Goal: Check status: Check status

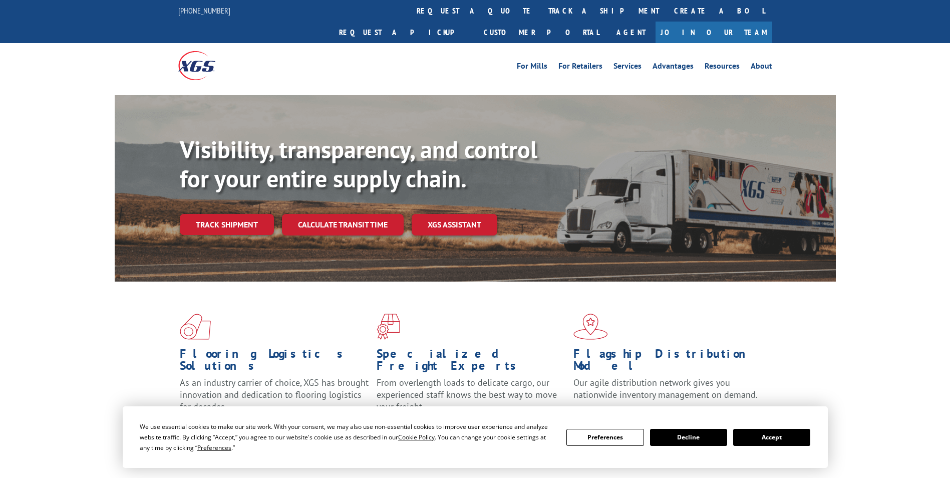
click at [223, 218] on div "Visibility, transparency, and control for your entire supply chain. Track shipm…" at bounding box center [508, 205] width 656 height 140
click at [227, 214] on link "Track shipment" at bounding box center [227, 224] width 94 height 21
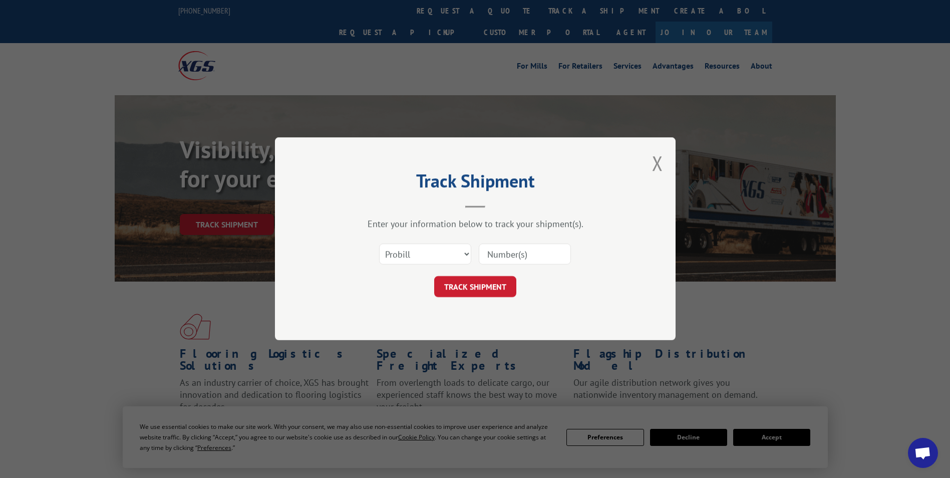
click at [526, 255] on input at bounding box center [525, 254] width 92 height 21
type input "17503998"
click at [493, 281] on button "TRACK SHIPMENT" at bounding box center [475, 286] width 82 height 21
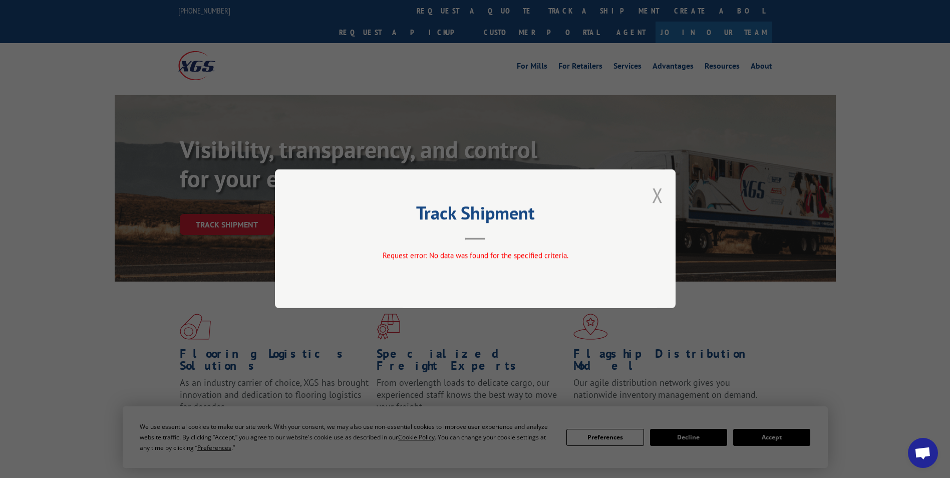
click at [656, 194] on button "Close modal" at bounding box center [657, 195] width 11 height 27
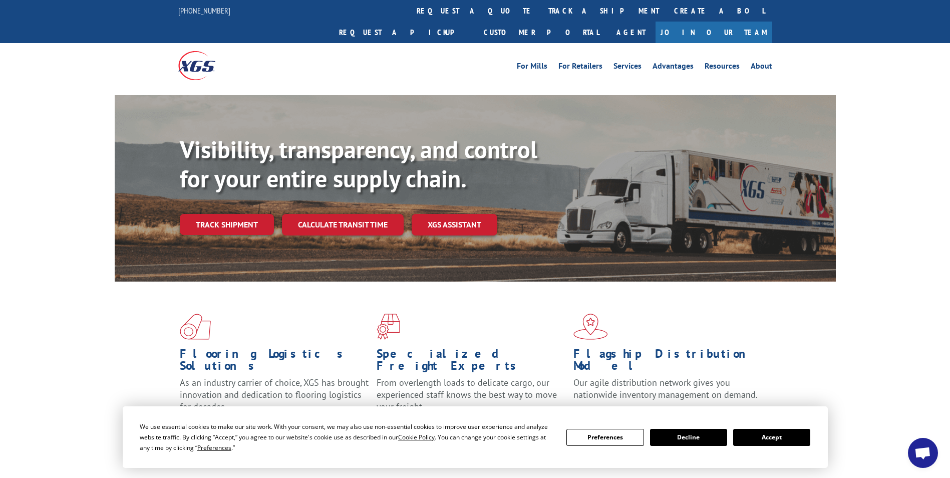
click at [780, 434] on button "Accept" at bounding box center [771, 437] width 77 height 17
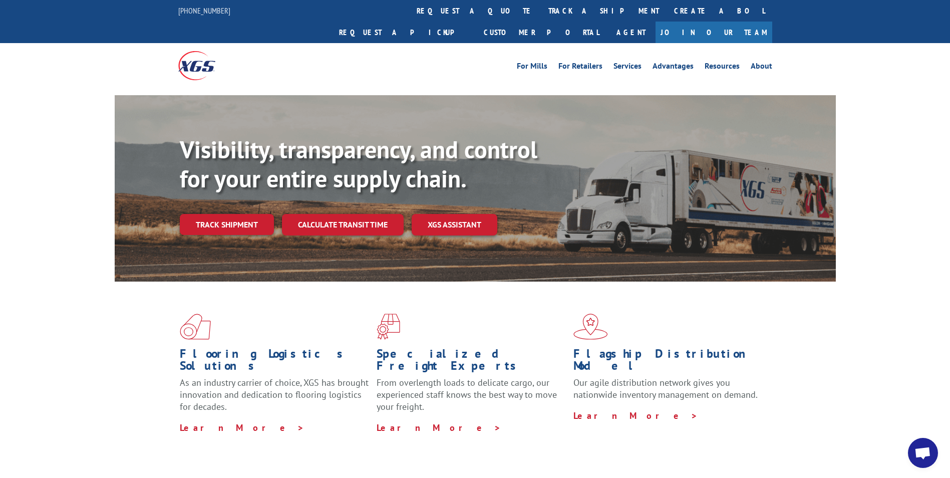
click at [223, 214] on link "Track shipment" at bounding box center [227, 224] width 94 height 21
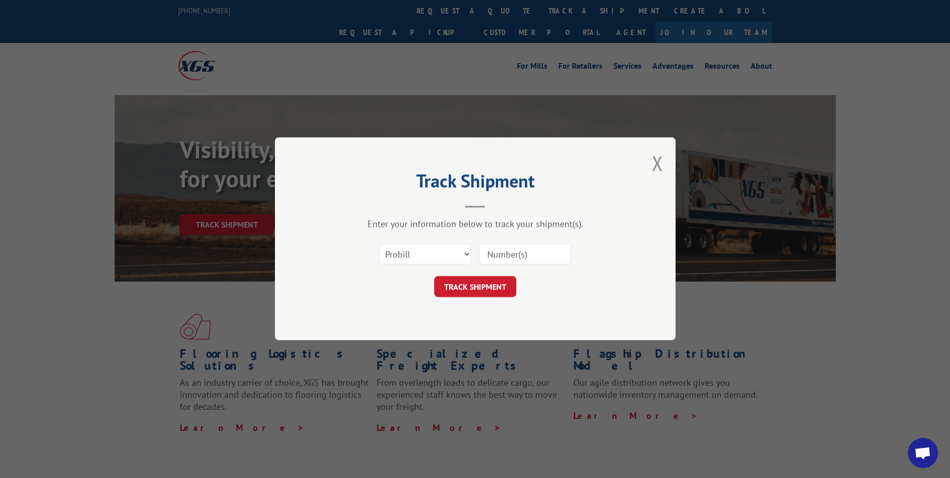
click at [513, 253] on input at bounding box center [525, 254] width 92 height 21
paste input "YK9DM9XA2MRRM44"
type input "YK9DM9XA2MRRM44"
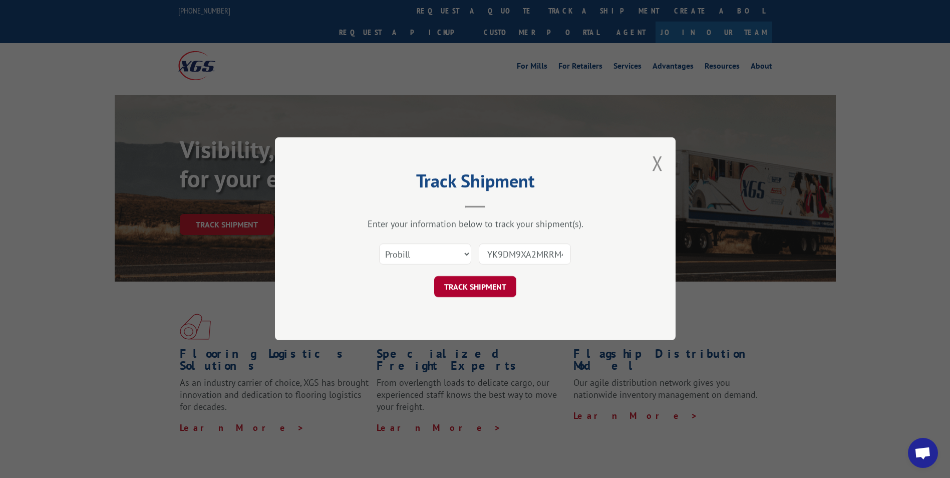
click at [478, 280] on button "TRACK SHIPMENT" at bounding box center [475, 286] width 82 height 21
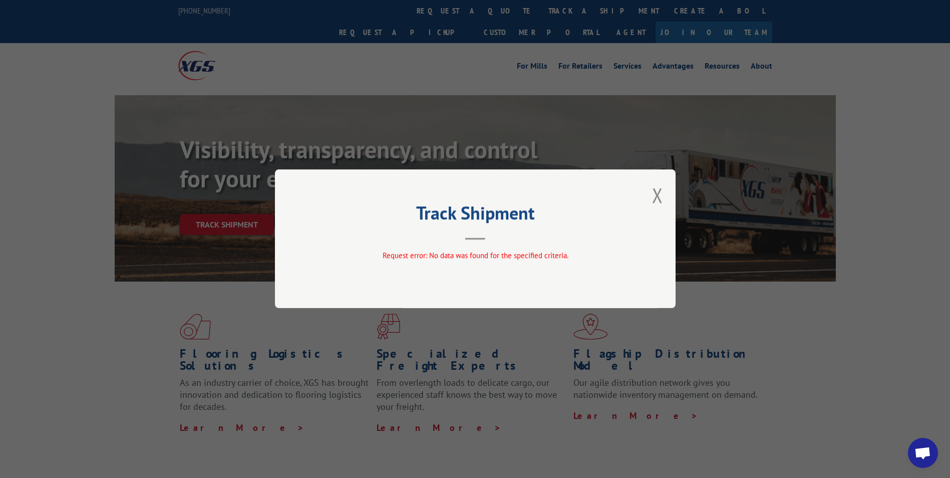
drag, startPoint x: 658, startPoint y: 192, endPoint x: 633, endPoint y: 189, distance: 24.7
click at [657, 191] on button "Close modal" at bounding box center [657, 195] width 11 height 27
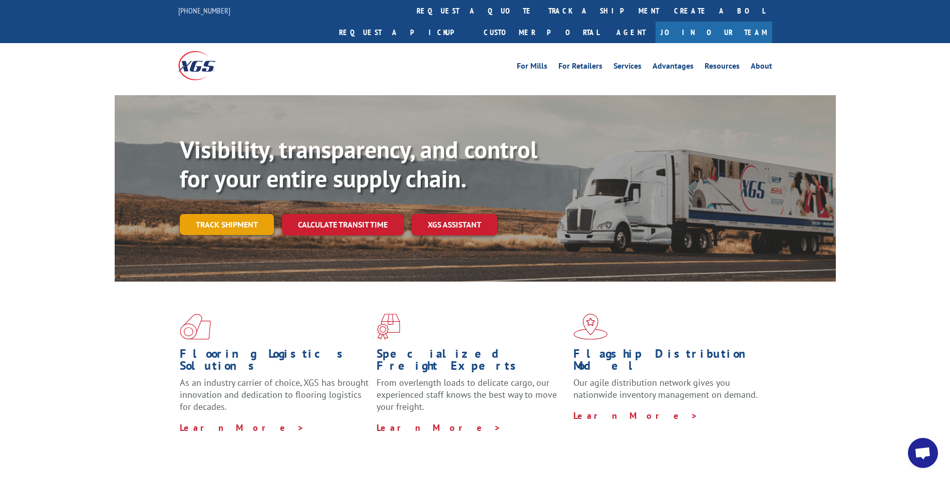
click at [221, 214] on link "Track shipment" at bounding box center [227, 224] width 94 height 21
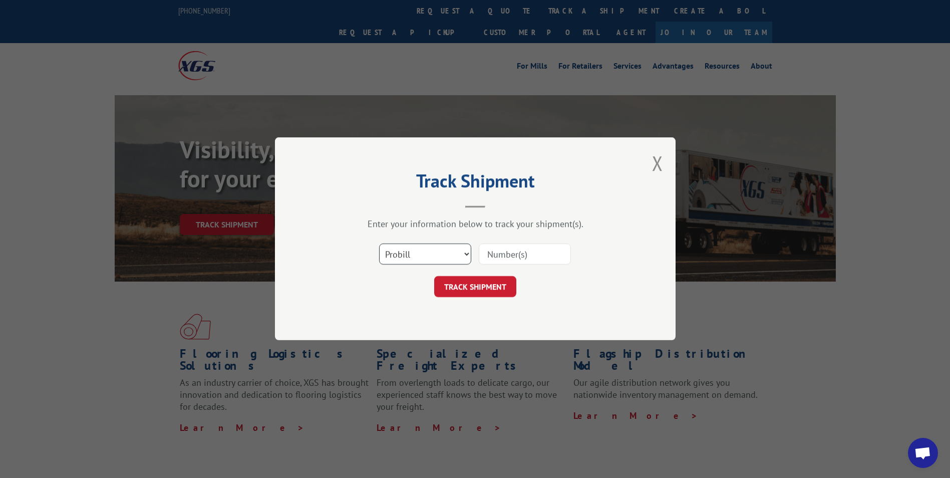
click at [398, 259] on select "Select category... Probill BOL PO" at bounding box center [425, 254] width 92 height 21
select select "bol"
click at [379, 244] on select "Select category... Probill BOL PO" at bounding box center [425, 254] width 92 height 21
click at [503, 254] on input at bounding box center [525, 254] width 92 height 21
type input "17503998"
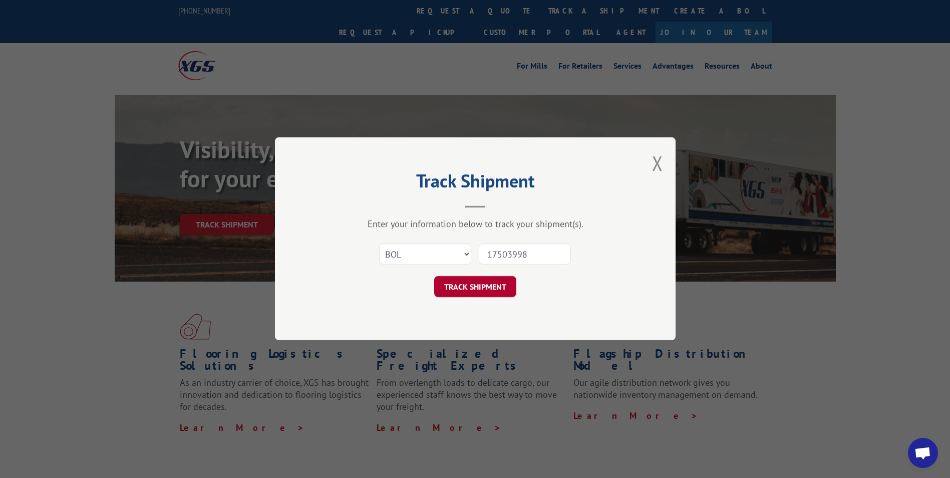
click at [481, 290] on button "TRACK SHIPMENT" at bounding box center [475, 286] width 82 height 21
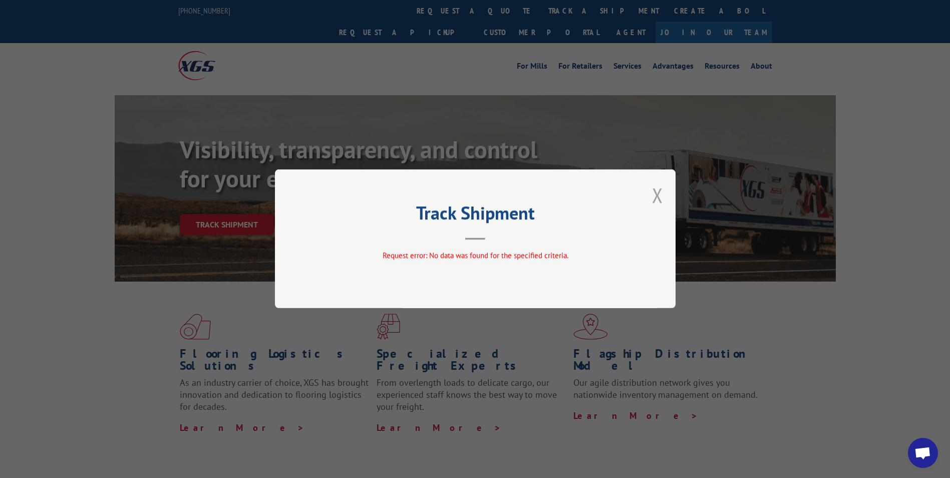
click at [660, 200] on button "Close modal" at bounding box center [657, 195] width 11 height 27
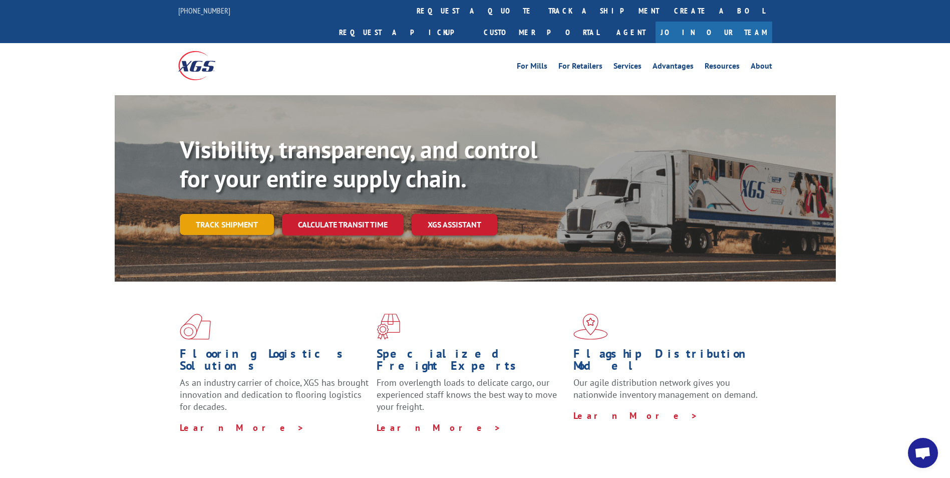
click at [244, 214] on link "Track shipment" at bounding box center [227, 224] width 94 height 21
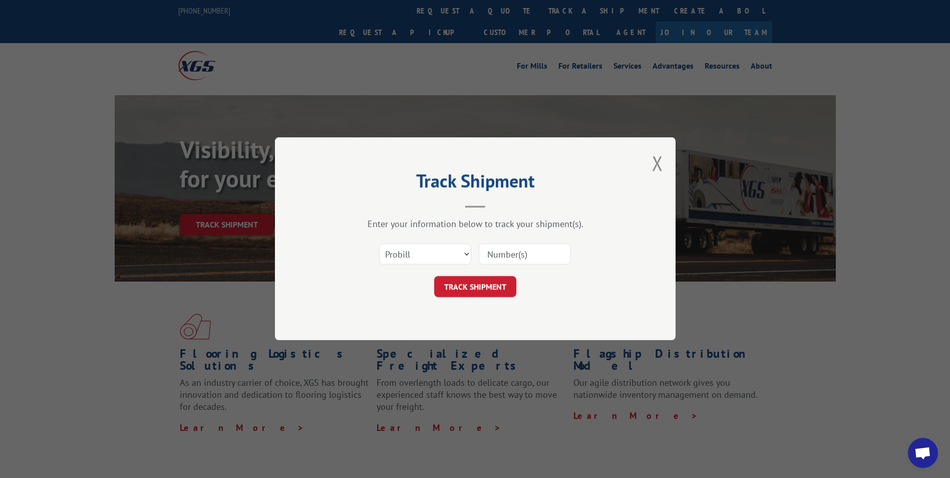
click at [515, 252] on input at bounding box center [525, 254] width 92 height 21
paste input "530354655"
type input "530354655"
click at [458, 281] on button "TRACK SHIPMENT" at bounding box center [475, 286] width 82 height 21
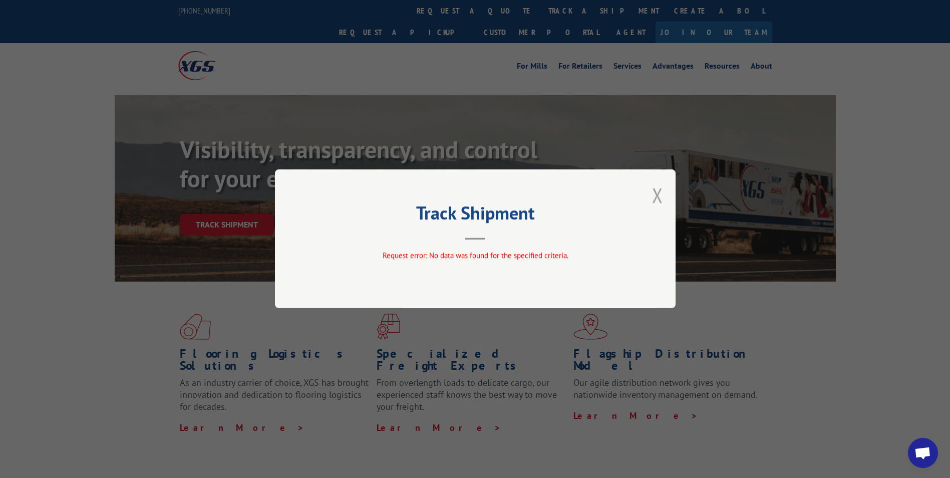
click at [661, 197] on button "Close modal" at bounding box center [657, 195] width 11 height 27
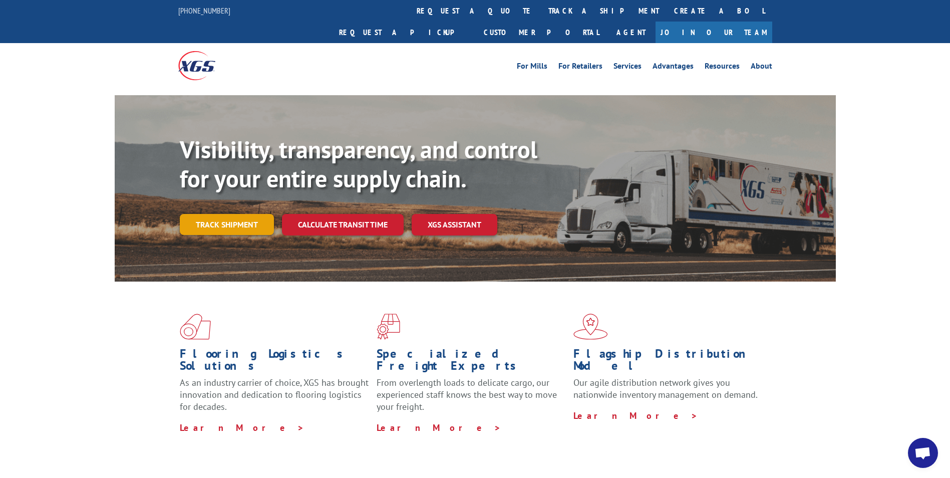
click at [251, 214] on link "Track shipment" at bounding box center [227, 224] width 94 height 21
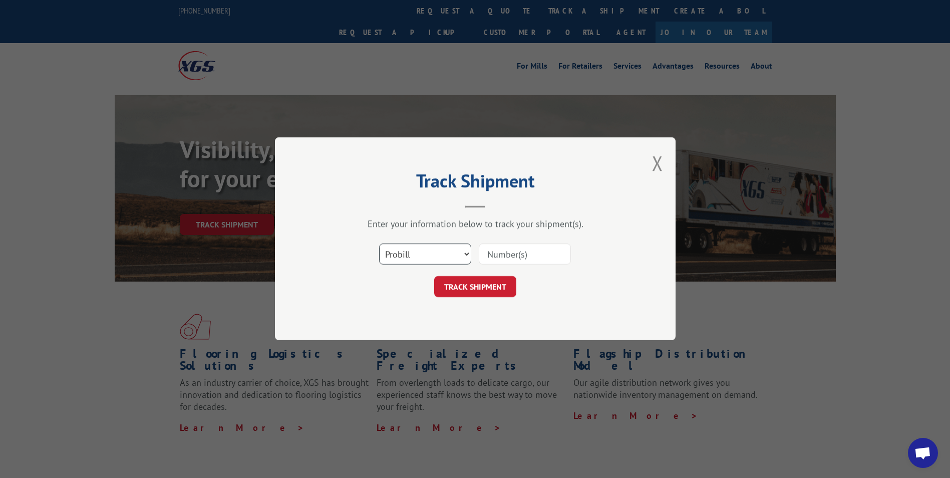
drag, startPoint x: 407, startPoint y: 247, endPoint x: 417, endPoint y: 260, distance: 16.4
click at [409, 250] on select "Select category... Probill BOL PO" at bounding box center [425, 254] width 92 height 21
select select "bol"
click at [379, 244] on select "Select category... Probill BOL PO" at bounding box center [425, 254] width 92 height 21
click at [512, 259] on input at bounding box center [525, 254] width 92 height 21
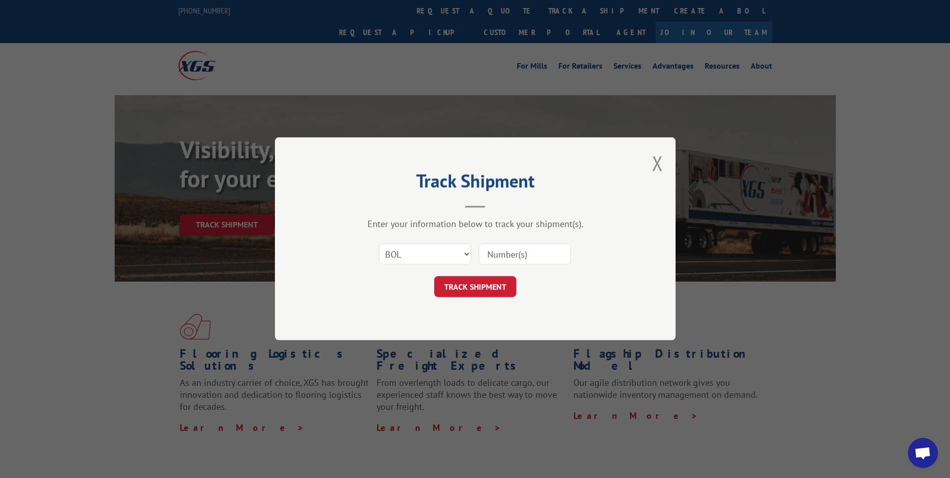
paste input "530354655"
type input "530354655"
click at [475, 284] on button "TRACK SHIPMENT" at bounding box center [475, 286] width 82 height 21
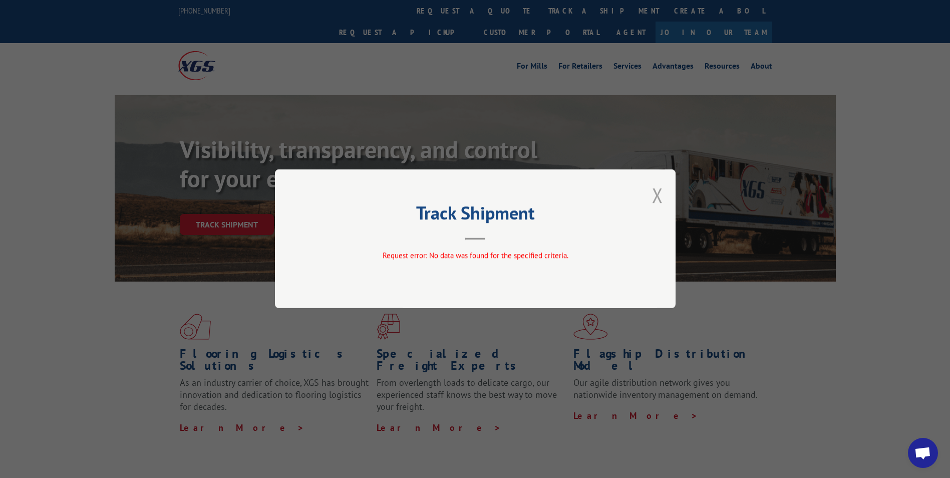
click at [654, 196] on button "Close modal" at bounding box center [657, 195] width 11 height 27
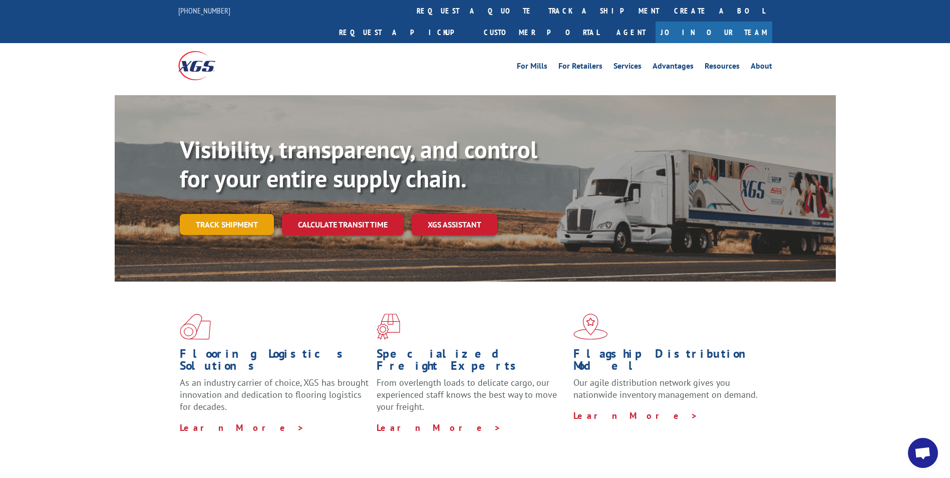
click at [250, 214] on link "Track shipment" at bounding box center [227, 224] width 94 height 21
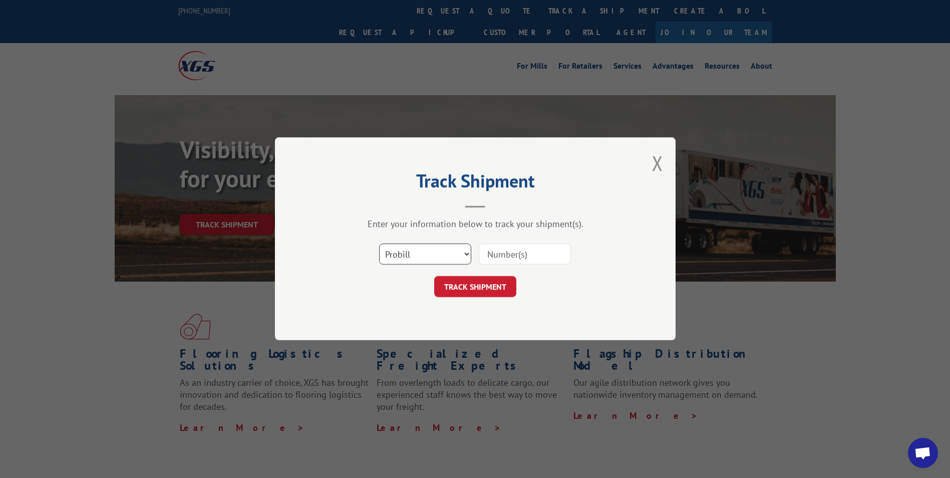
click at [422, 254] on select "Select category... Probill BOL PO" at bounding box center [425, 254] width 92 height 21
click at [511, 249] on input at bounding box center [525, 254] width 92 height 21
type input "530354655"
click at [481, 292] on button "TRACK SHIPMENT" at bounding box center [475, 286] width 82 height 21
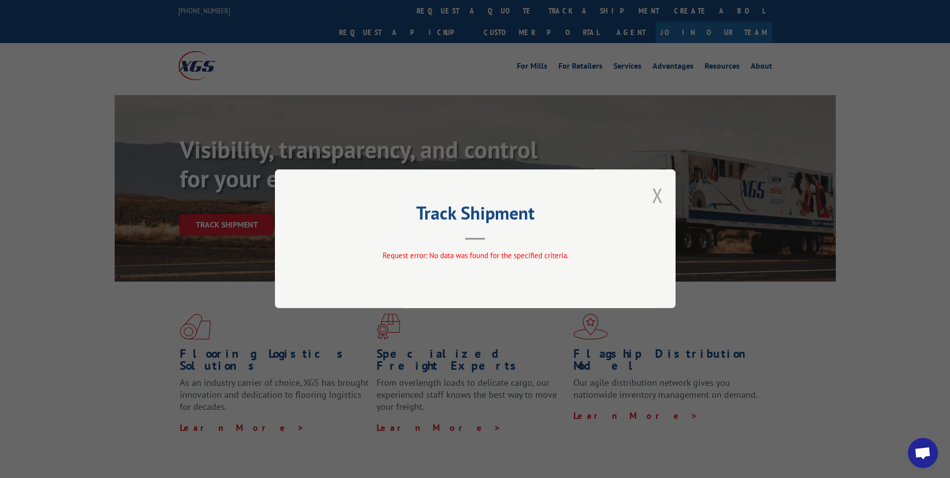
click at [657, 194] on button "Close modal" at bounding box center [657, 195] width 11 height 27
